Goal: Communication & Community: Answer question/provide support

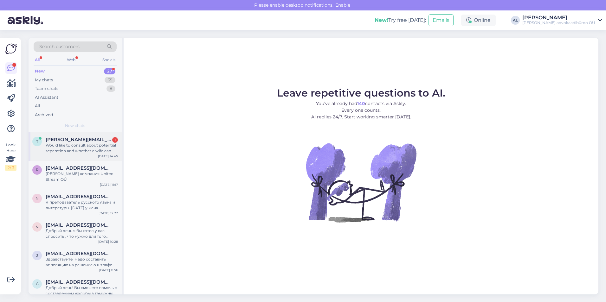
click at [78, 145] on div "Would like to consult about potential separation and whether a wife can take ch…" at bounding box center [82, 148] width 72 height 11
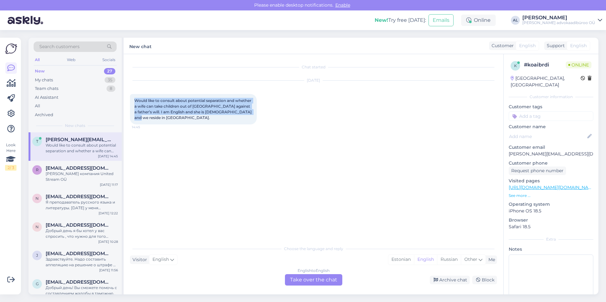
drag, startPoint x: 134, startPoint y: 100, endPoint x: 150, endPoint y: 118, distance: 23.3
click at [150, 118] on span "Would like to consult about potential separation and whether a wife can take ch…" at bounding box center [193, 109] width 118 height 22
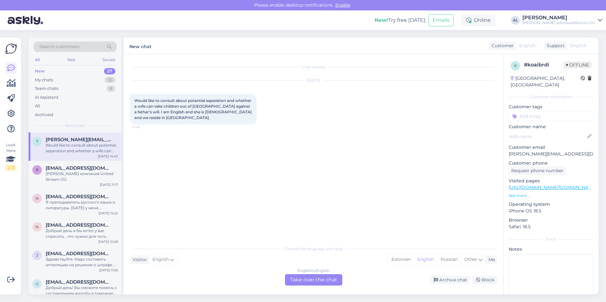
drag, startPoint x: 150, startPoint y: 118, endPoint x: 155, endPoint y: 119, distance: 5.1
click at [155, 119] on div "Would like to consult about potential separation and whether a wife can take ch…" at bounding box center [193, 109] width 127 height 30
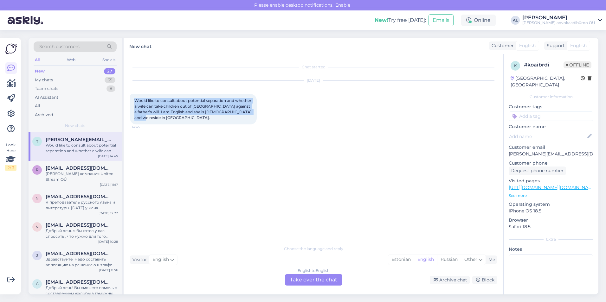
drag, startPoint x: 149, startPoint y: 119, endPoint x: 134, endPoint y: 102, distance: 22.4
click at [134, 102] on div "Would like to consult about potential separation and whether a wife can take ch…" at bounding box center [193, 109] width 127 height 30
drag, startPoint x: 134, startPoint y: 102, endPoint x: 141, endPoint y: 103, distance: 6.4
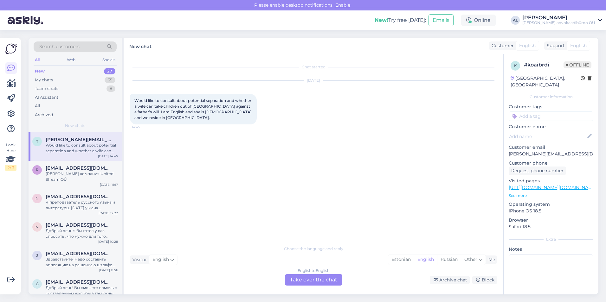
drag, startPoint x: 141, startPoint y: 103, endPoint x: 389, endPoint y: 146, distance: 252.5
click at [389, 146] on div "Chat started [DATE] Would like to consult about potential separation and whethe…" at bounding box center [316, 149] width 373 height 176
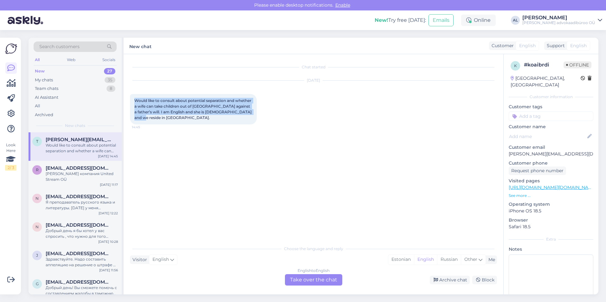
drag, startPoint x: 159, startPoint y: 117, endPoint x: 131, endPoint y: 101, distance: 32.6
click at [131, 101] on div "Would like to consult about potential separation and whether a wife can take ch…" at bounding box center [193, 109] width 127 height 30
drag, startPoint x: 131, startPoint y: 101, endPoint x: 140, endPoint y: 106, distance: 10.8
copy span "Would like to consult about potential separation and whether a wife can take ch…"
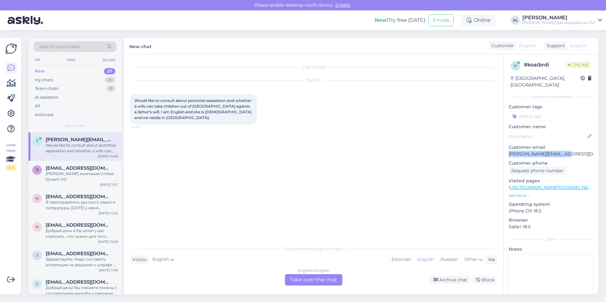
drag, startPoint x: 565, startPoint y: 148, endPoint x: 509, endPoint y: 151, distance: 56.2
click at [509, 151] on div "k # koaibrdi Online [GEOGRAPHIC_DATA], [GEOGRAPHIC_DATA] Customer information C…" at bounding box center [551, 187] width 95 height 267
copy p "[PERSON_NAME][EMAIL_ADDRESS][DOMAIN_NAME]"
click at [306, 278] on div "English to English Take over the chat" at bounding box center [313, 279] width 57 height 11
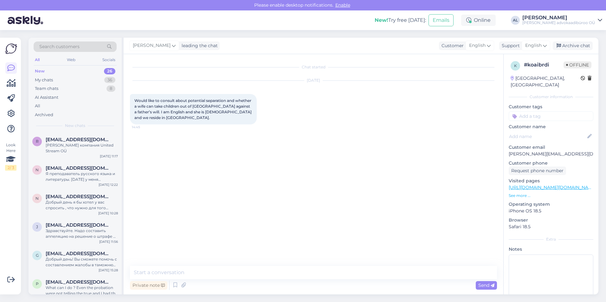
click at [337, 265] on div "Chat started [DATE] Would like to consult about potential separation and whethe…" at bounding box center [314, 174] width 380 height 241
click at [175, 273] on textarea at bounding box center [313, 272] width 367 height 13
type textarea "р"
type textarea "hello"
paste textarea "I just replied to your email."
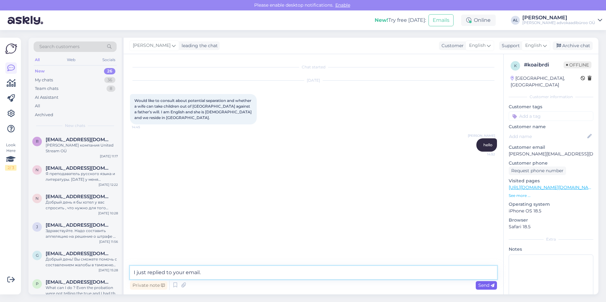
type textarea "I just replied to your email."
click at [489, 284] on span "Send" at bounding box center [486, 286] width 16 height 6
